Goal: Information Seeking & Learning: Learn about a topic

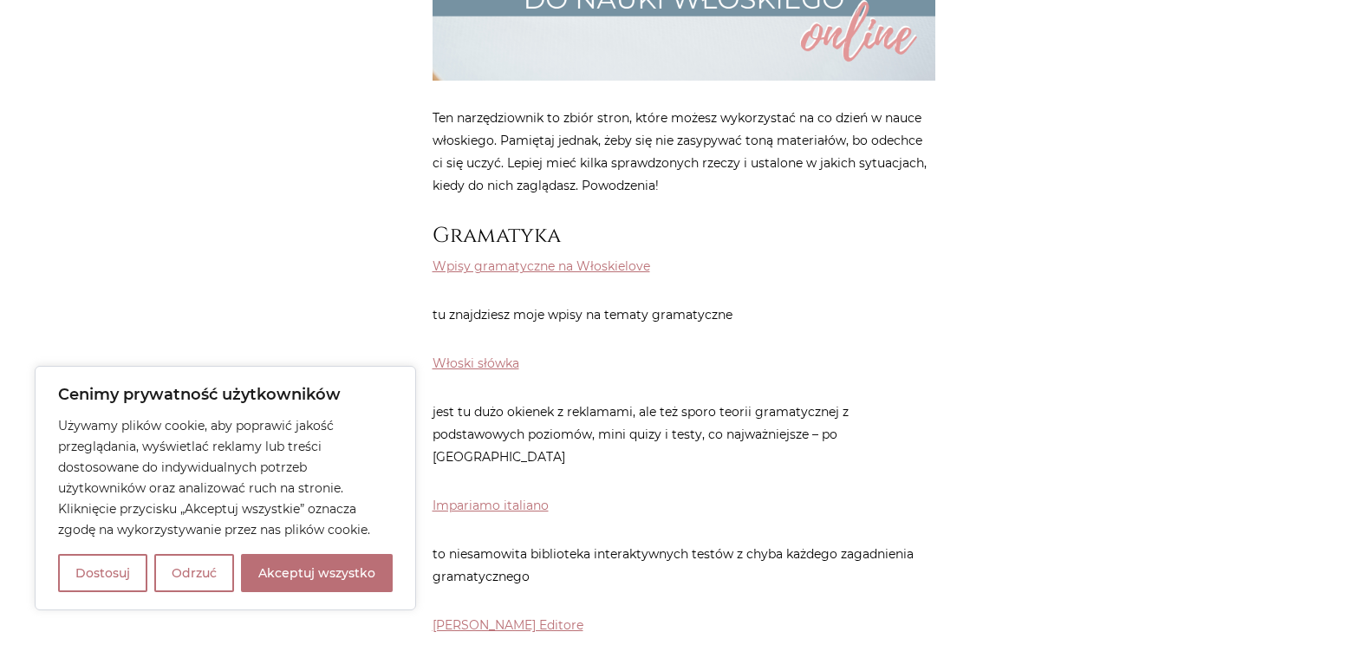
scroll to position [694, 0]
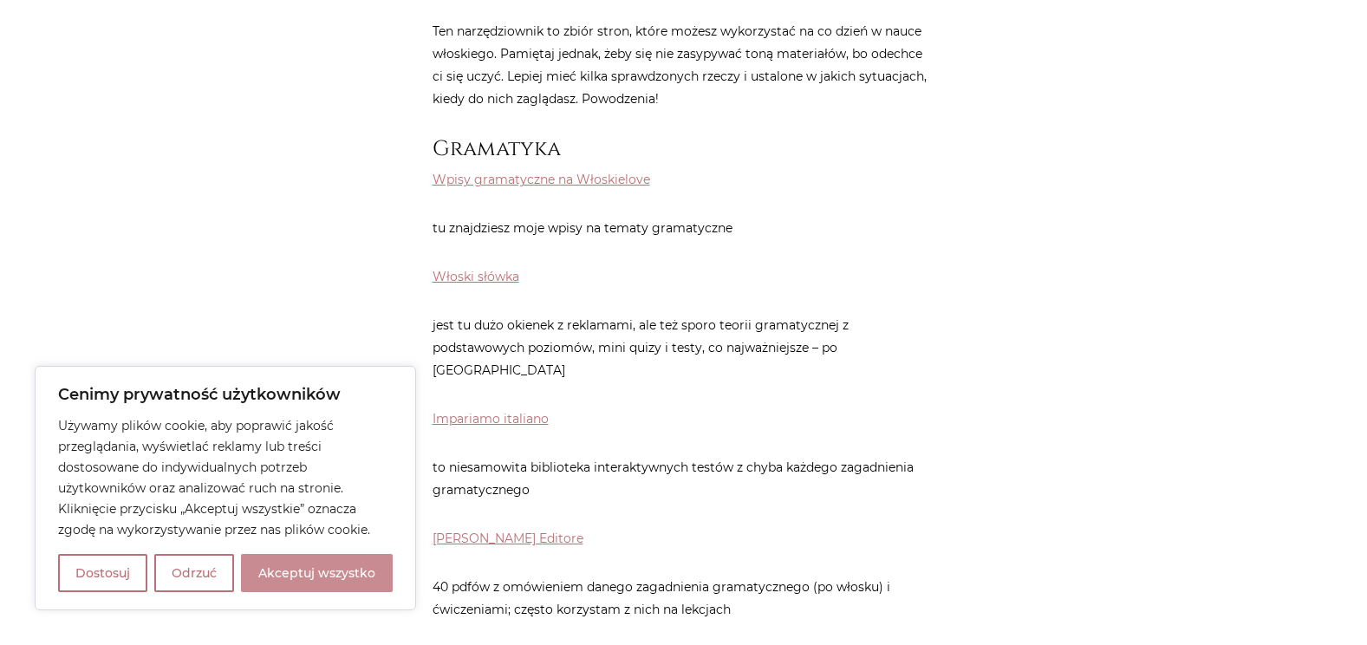
click at [311, 569] on button "Akceptuj wszystko" at bounding box center [317, 573] width 152 height 38
checkbox input "true"
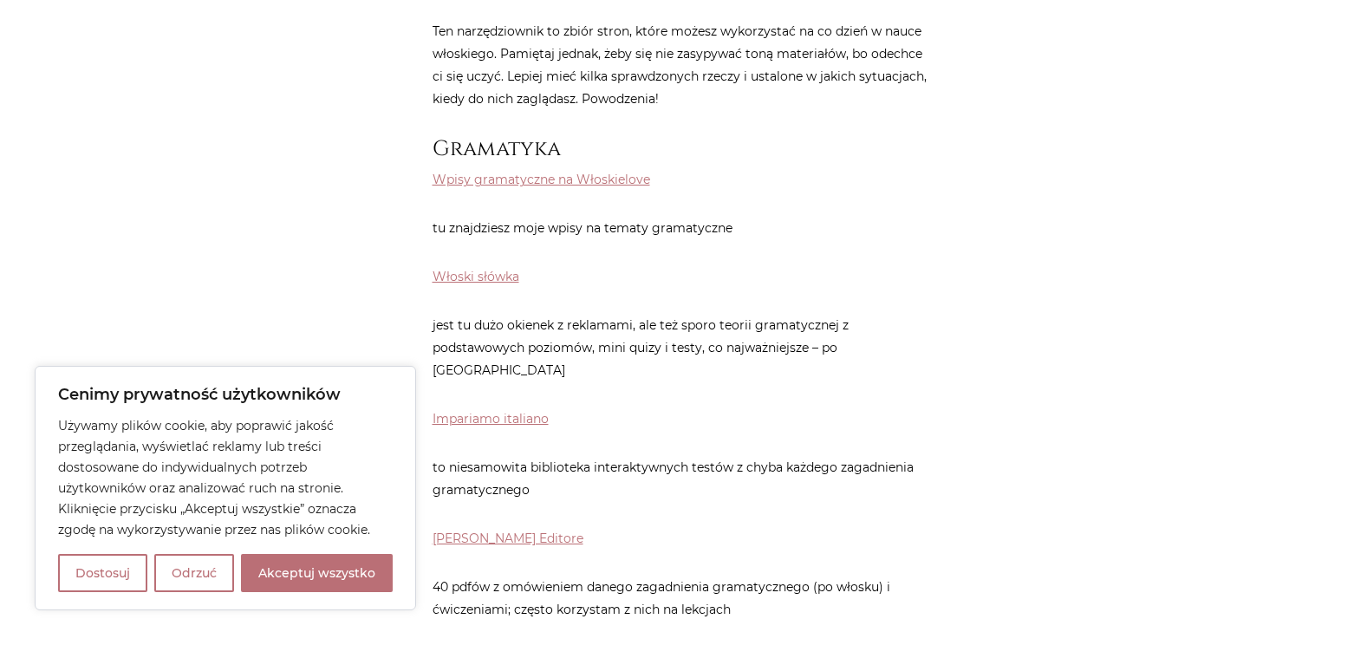
checkbox input "true"
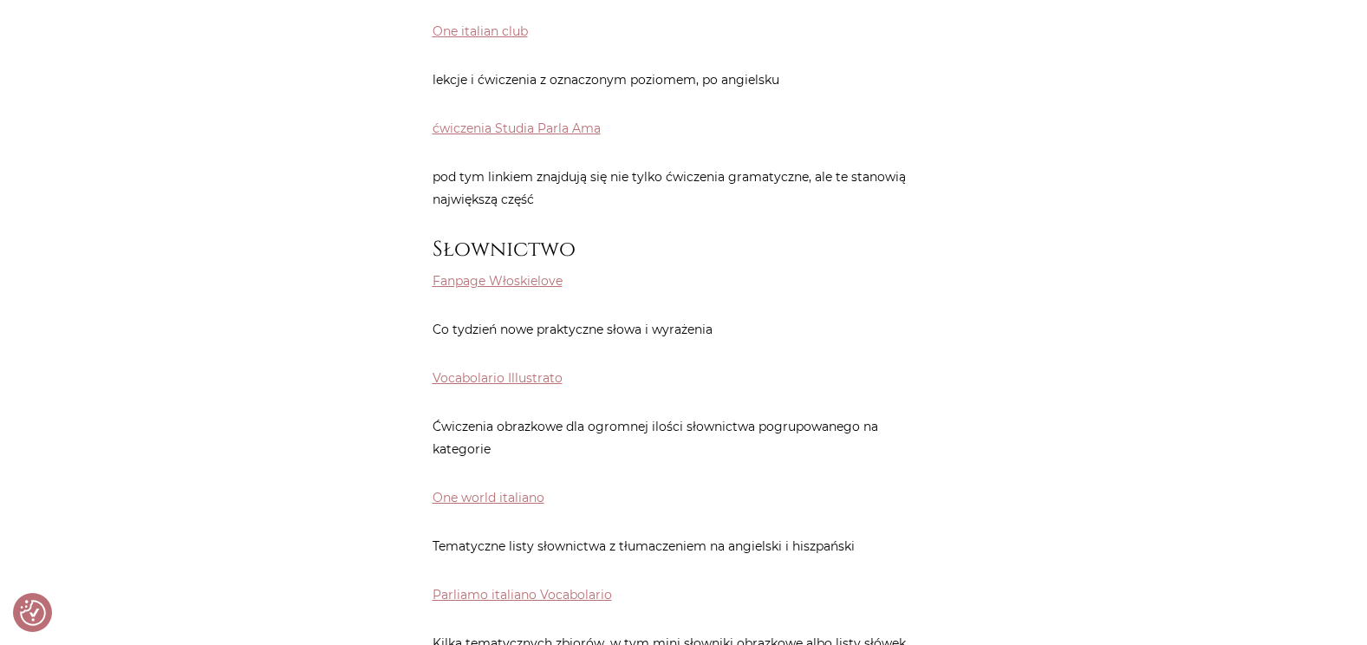
scroll to position [1560, 0]
click at [477, 369] on link "Vocabolario Illustrato" at bounding box center [498, 377] width 130 height 16
click at [472, 489] on link "One world italiano" at bounding box center [489, 497] width 112 height 16
click at [453, 586] on link "Parliamo italiano Vocabolario" at bounding box center [522, 594] width 179 height 16
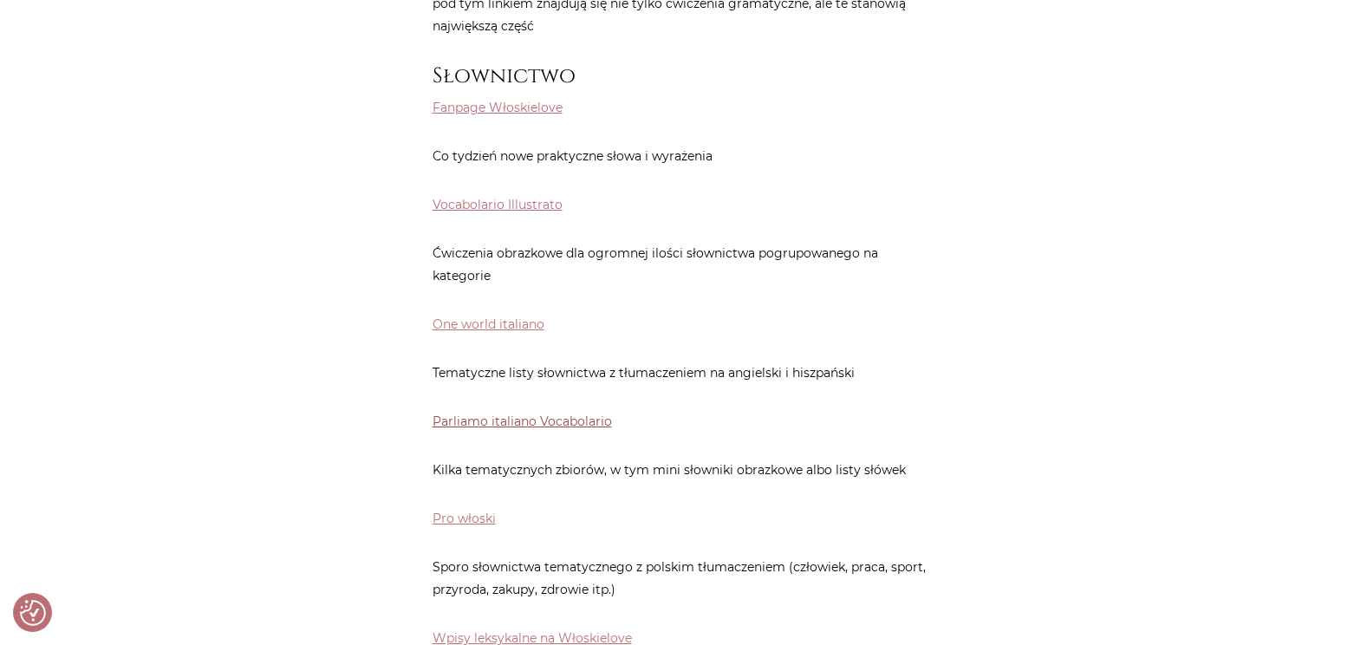
scroll to position [1734, 0]
click at [446, 510] on link "Pro włoski" at bounding box center [464, 518] width 63 height 16
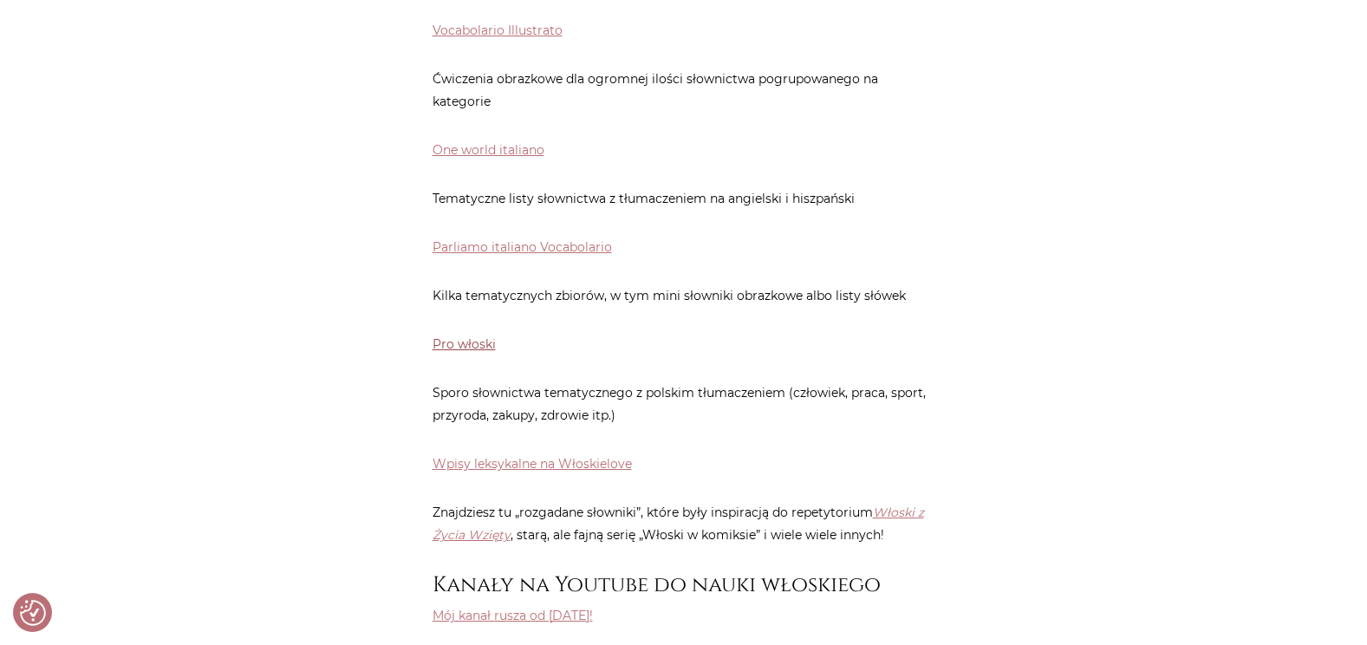
scroll to position [1994, 0]
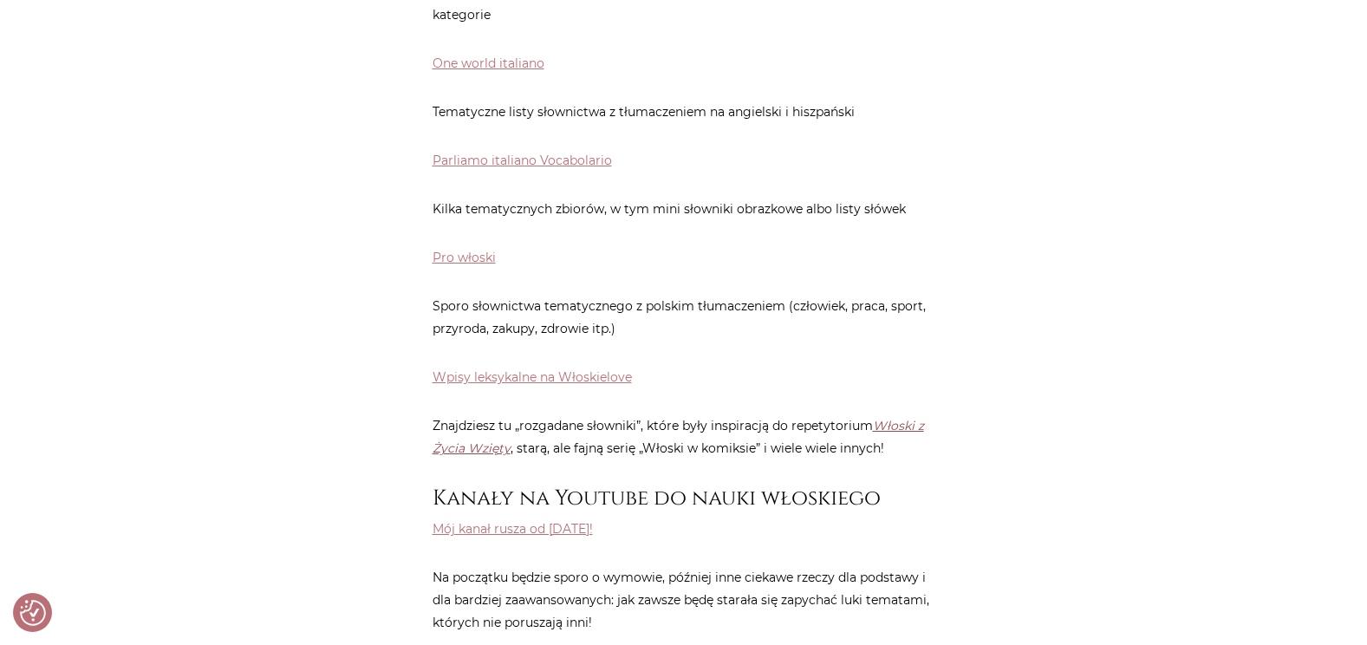
click at [479, 432] on link "Włoski z Życia Wzięty" at bounding box center [679, 437] width 492 height 38
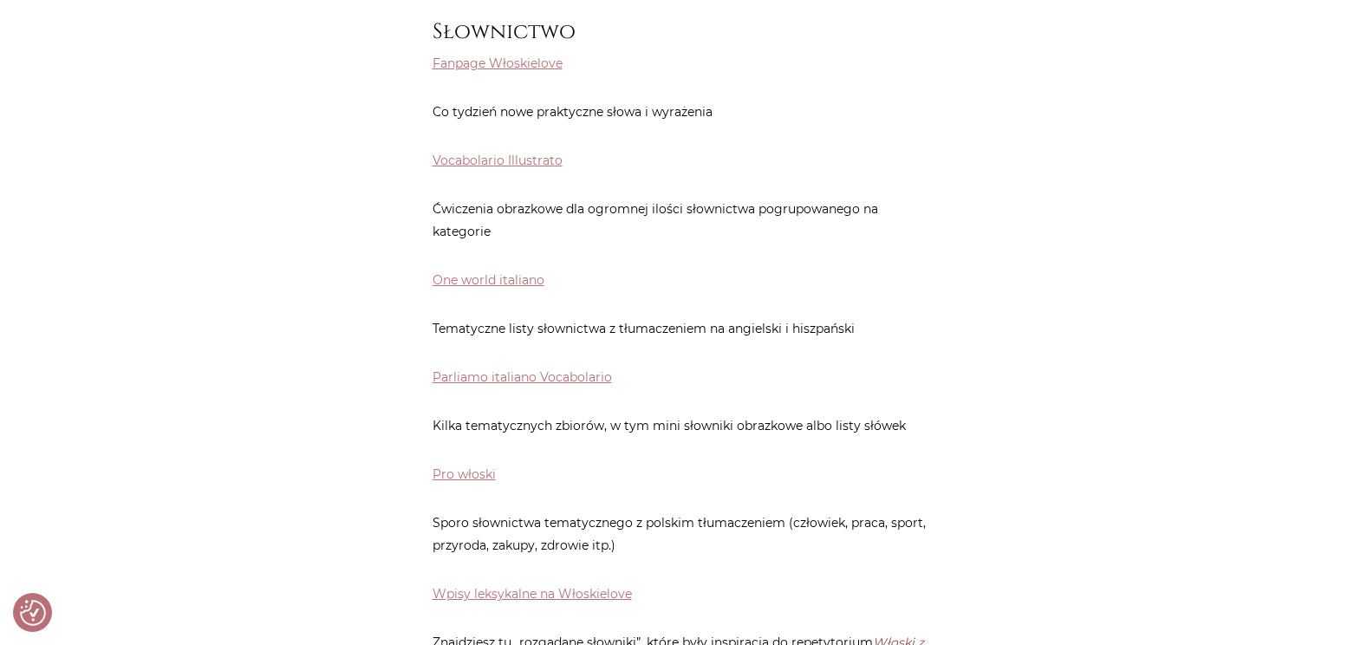
scroll to position [1734, 0]
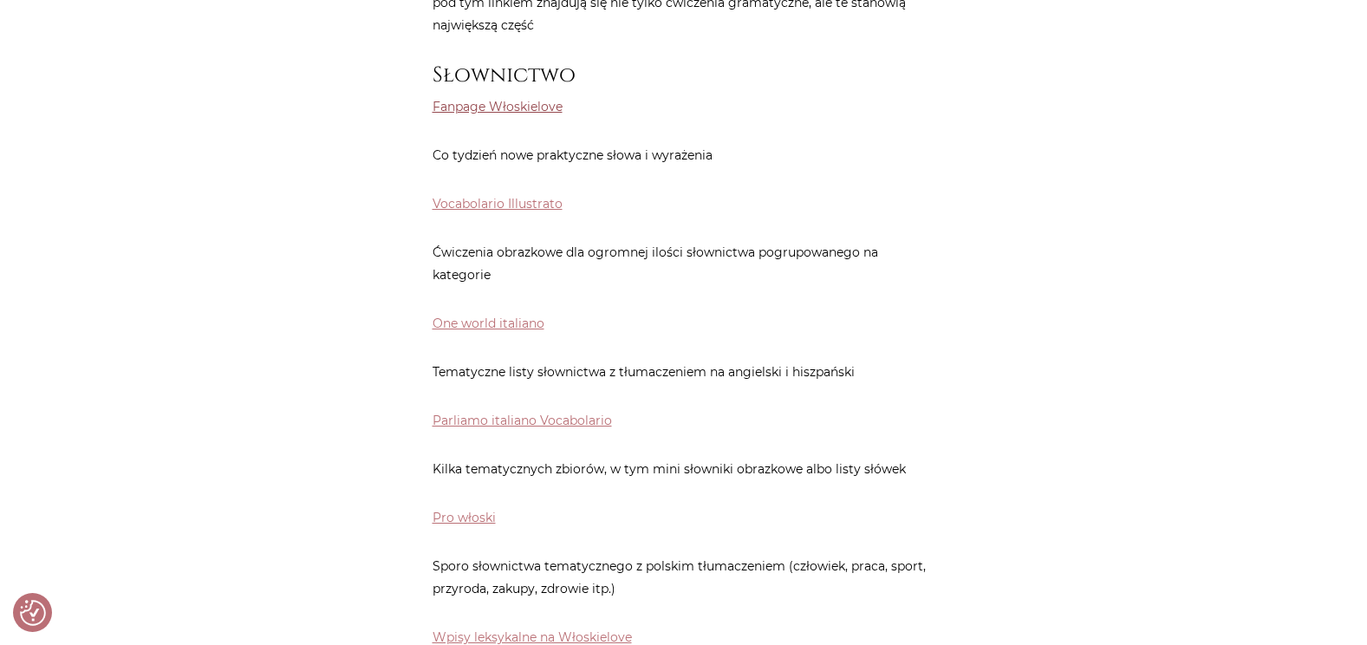
click at [471, 99] on link "Fanpage Włoskielove" at bounding box center [498, 107] width 130 height 16
click at [462, 196] on link "Vocabolario Illustrato" at bounding box center [498, 204] width 130 height 16
click at [471, 316] on link "One world italiano" at bounding box center [489, 324] width 112 height 16
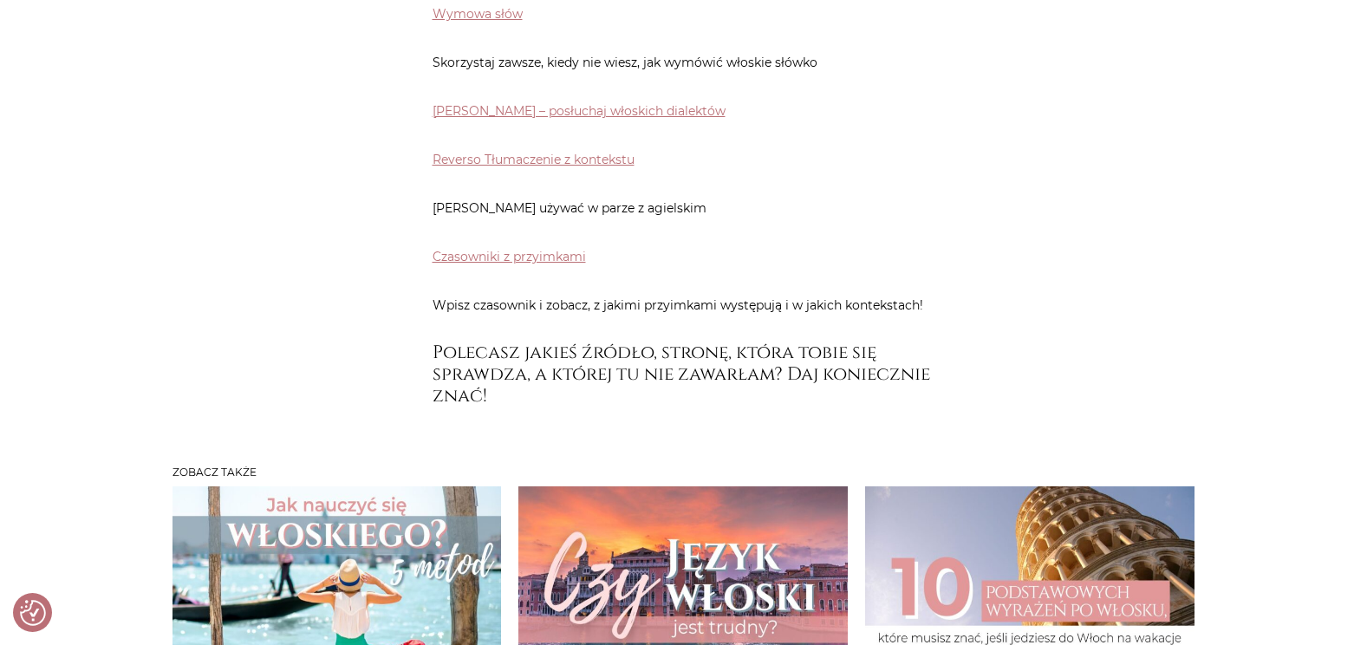
scroll to position [9380, 0]
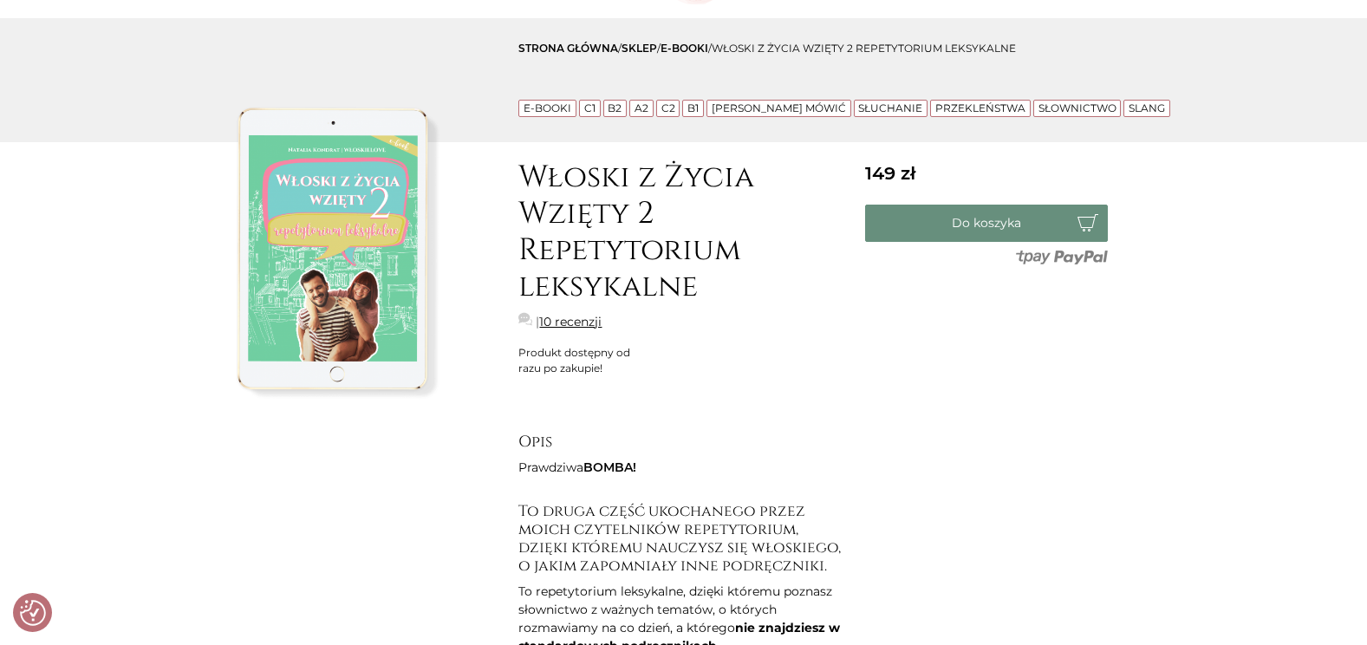
scroll to position [260, 0]
